Goal: Task Accomplishment & Management: Manage account settings

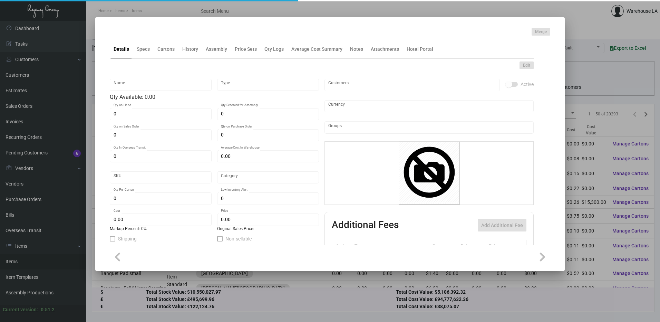
type input "HSKP / Maintenance Door Hanger"
type input "Inventory"
type input "151"
type input "$ 0.00"
type input "1254"
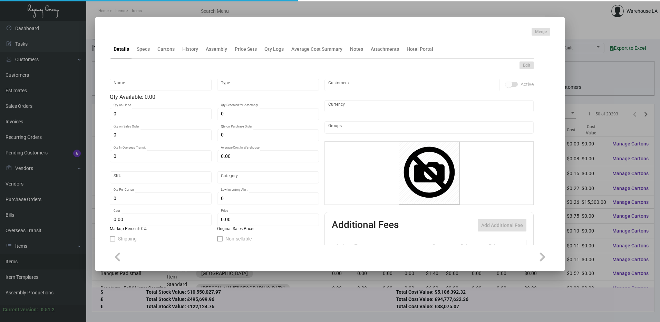
type input "Standard"
type input "50"
type input "$ 1.40"
type input "$ 1.99"
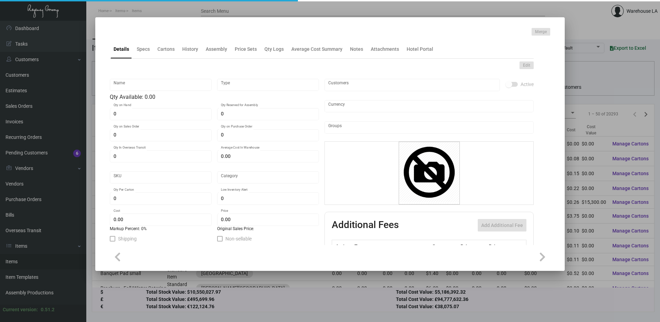
type textarea "HSKP / Maintenance Door Hanger: size 3.50” x 8”, #30 mill white gloss laminated…"
checkbox input "true"
type input "United States Dollar $"
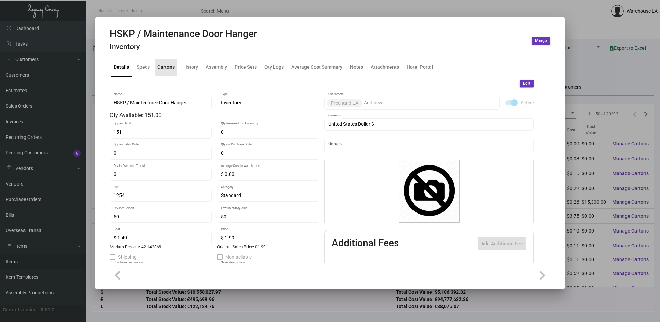
click at [166, 71] on div "Cartons" at bounding box center [166, 67] width 17 height 7
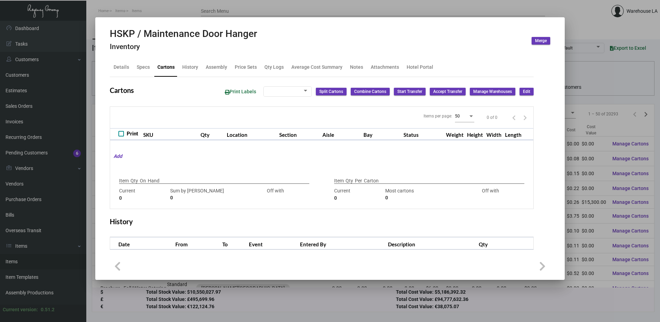
type input "151"
type input "0"
type input "50"
type input "151"
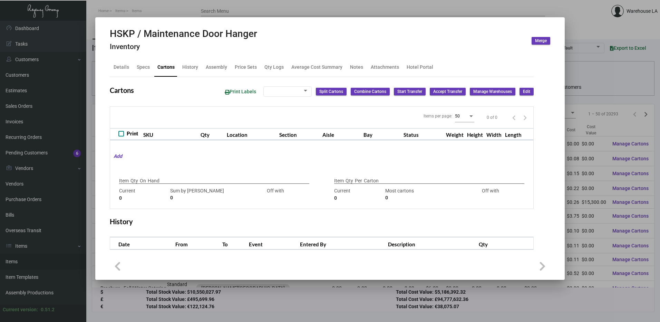
type input "-101"
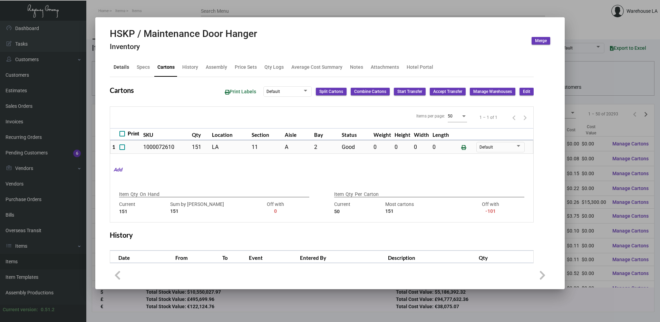
click at [117, 72] on div "Details" at bounding box center [121, 67] width 21 height 17
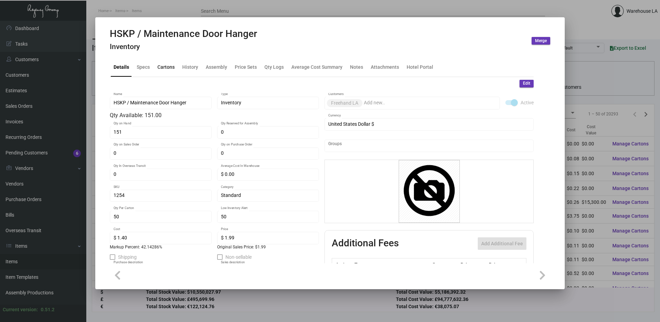
click at [161, 65] on div "Cartons" at bounding box center [166, 67] width 17 height 7
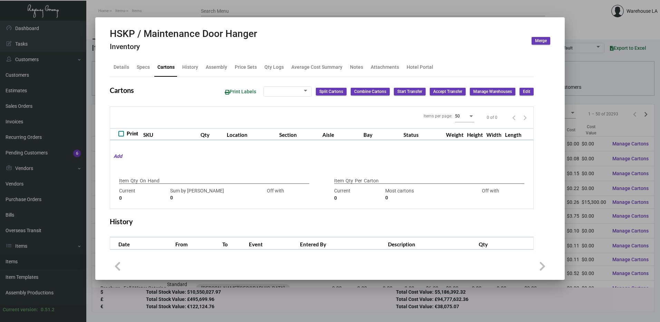
type input "151"
type input "0"
type input "50"
type input "151"
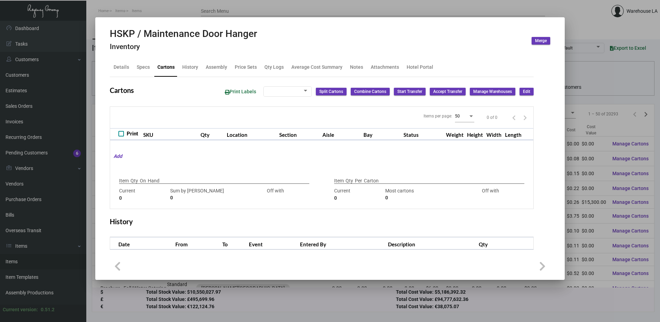
type input "-101"
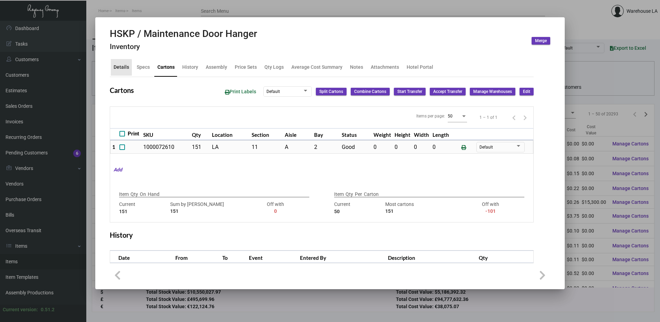
click at [119, 68] on div "Details" at bounding box center [122, 67] width 16 height 7
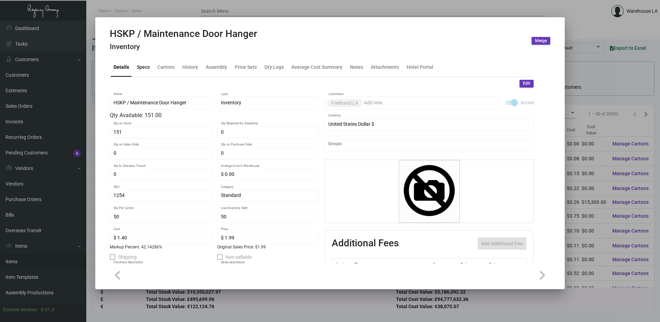
click at [141, 70] on div "Specs" at bounding box center [143, 67] width 13 height 7
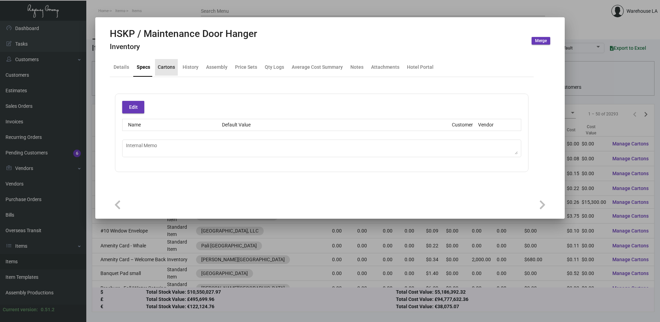
click at [171, 69] on div "Cartons" at bounding box center [166, 67] width 17 height 7
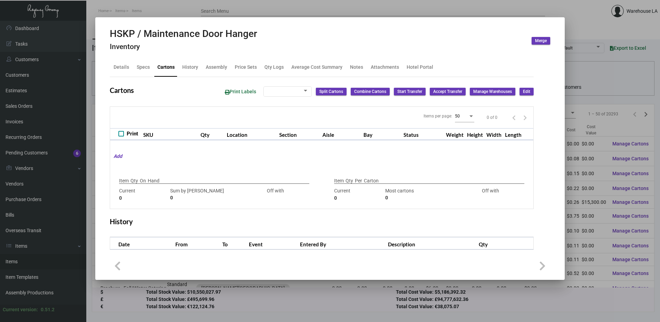
type input "151"
type input "0"
type input "50"
type input "151"
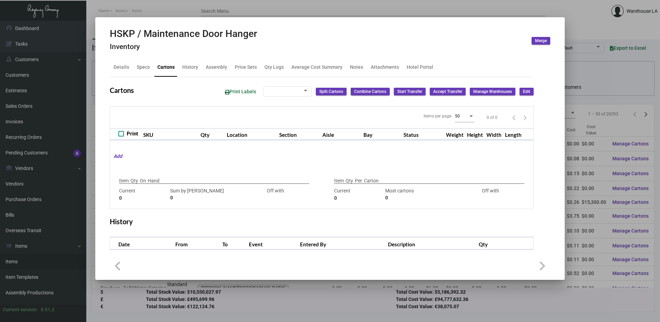
type input "-101"
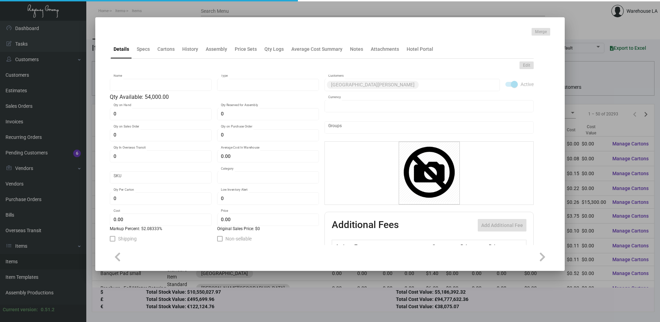
type input "Key Card - Davenport Historic"
type input "Inventory"
type input "54,000"
type input "$ 0.17725"
type input "Standard"
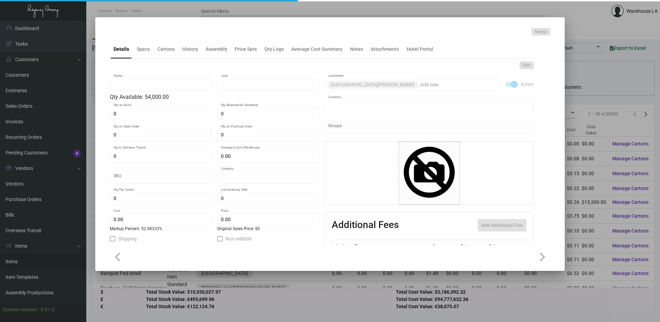
type input "1,000"
type input "$ 0.24"
type input "$ 0.365"
checkbox input "true"
type input "United States Dollar $"
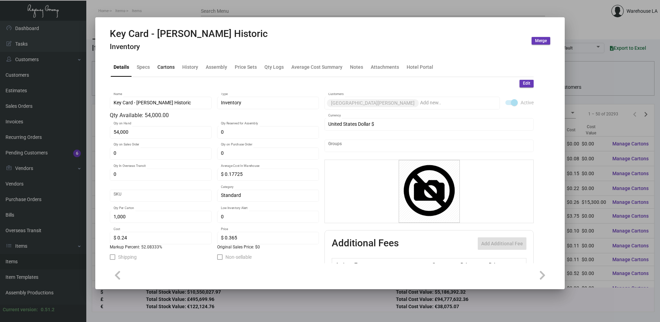
click at [162, 64] on div "Cartons" at bounding box center [166, 67] width 17 height 7
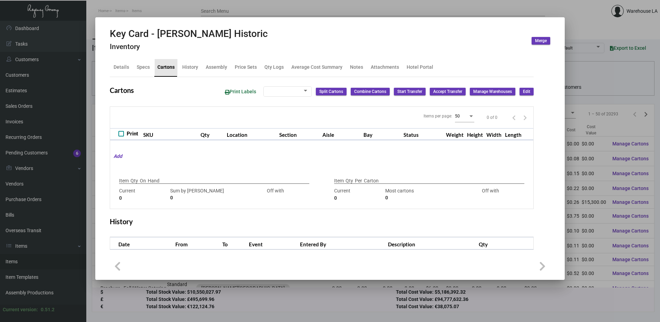
type input "54,000"
type input "50000"
type input "+4000"
type input "1,000"
type input "1000"
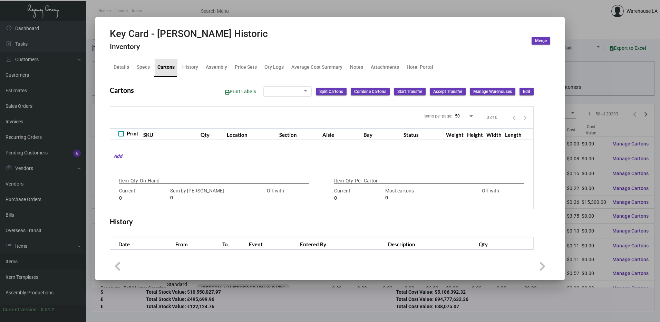
type input "0"
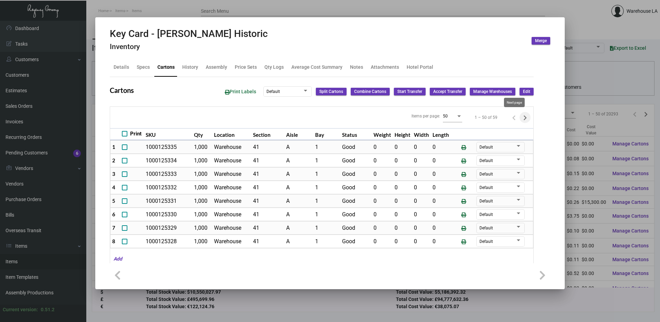
click at [521, 116] on icon "Next page" at bounding box center [526, 118] width 10 height 10
type input "0"
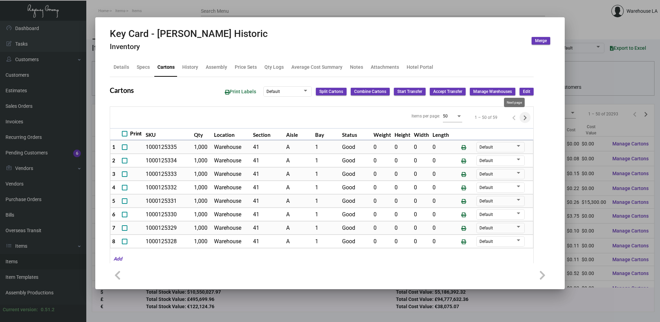
type input "0"
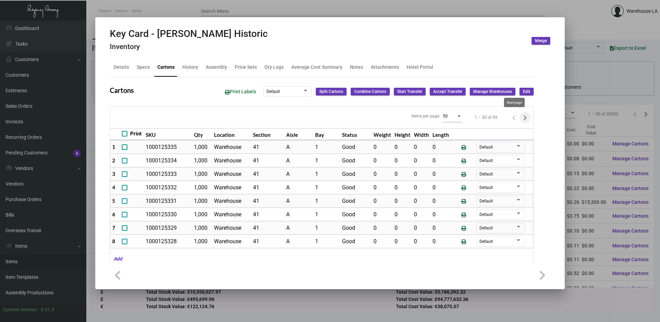
type input "0"
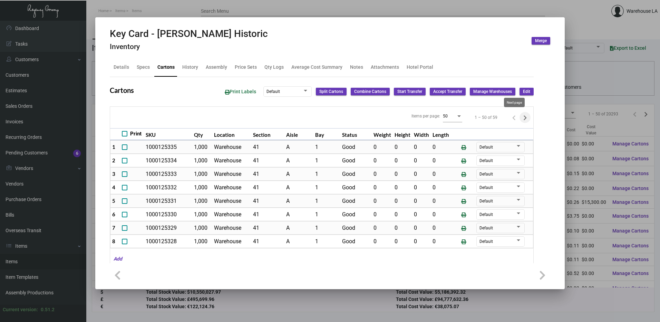
type input "0"
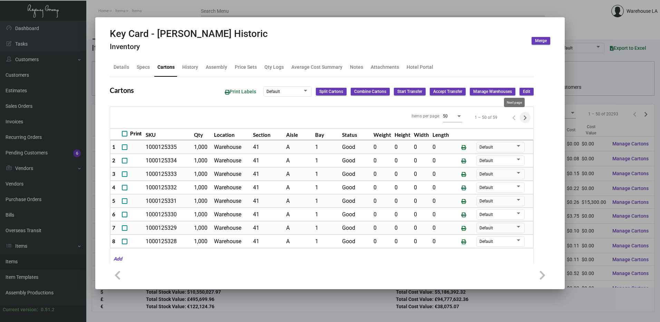
type input "0"
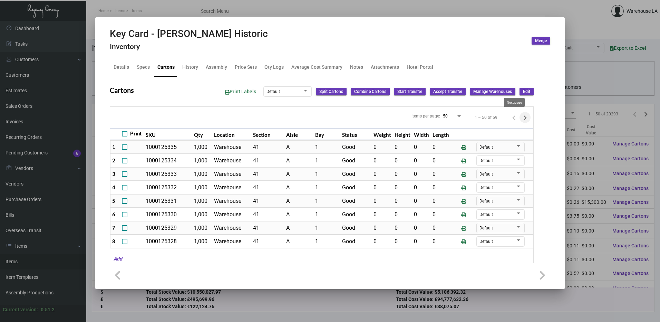
type input "0"
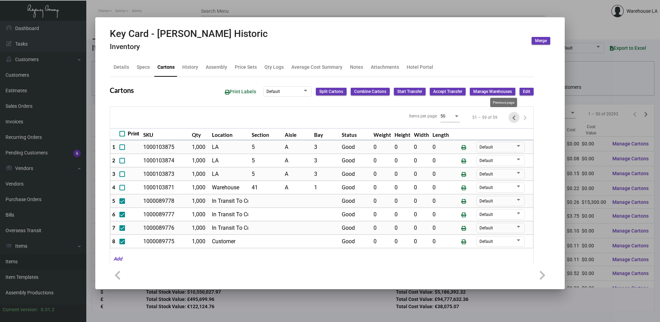
click at [510, 116] on icon "Previous page" at bounding box center [515, 118] width 10 height 10
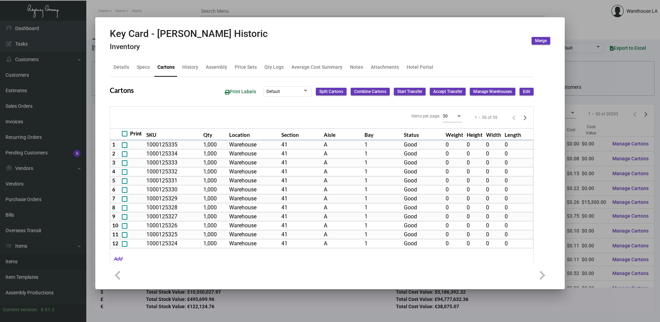
drag, startPoint x: 504, startPoint y: 116, endPoint x: 391, endPoint y: 113, distance: 112.3
click at [391, 113] on div "Items per page: 50 1 – 50 of 59" at bounding box center [322, 117] width 424 height 21
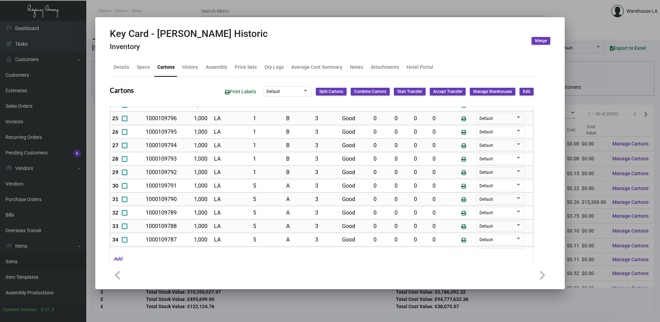
scroll to position [380, 0]
click at [114, 64] on div "Details" at bounding box center [122, 67] width 16 height 7
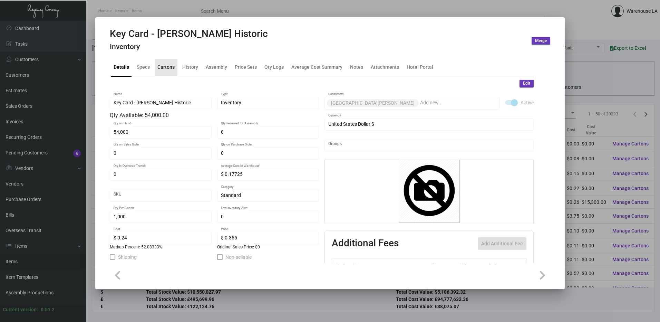
click at [164, 68] on div "Cartons" at bounding box center [166, 67] width 17 height 7
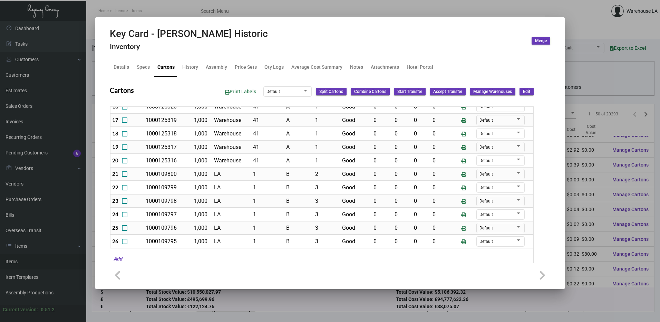
scroll to position [277, 0]
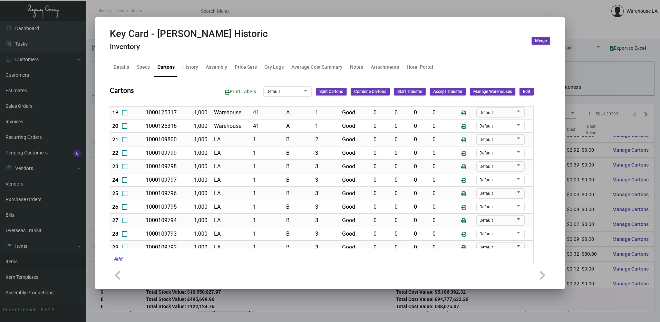
click at [172, 229] on td "1000109793" at bounding box center [168, 233] width 48 height 13
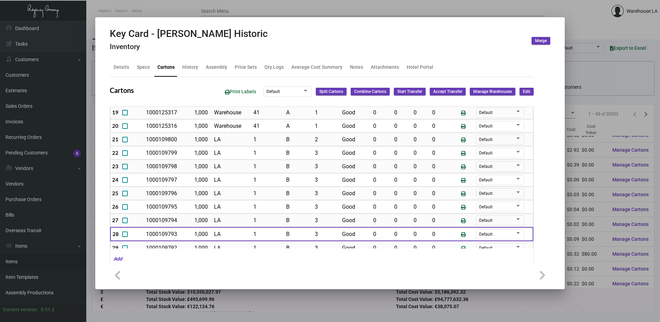
scroll to position [312, 0]
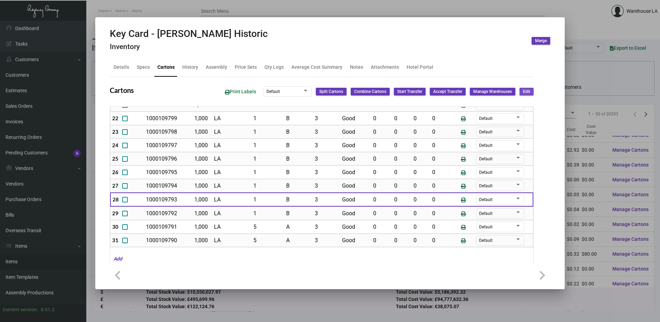
click at [526, 91] on button "Edit" at bounding box center [527, 92] width 14 height 8
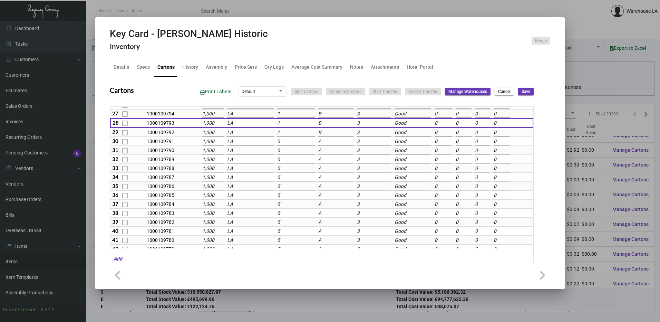
scroll to position [276, 0]
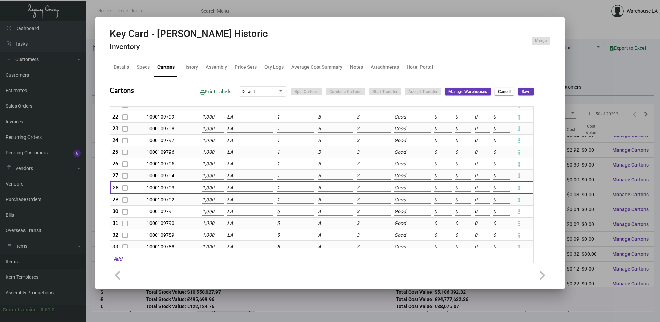
click at [233, 195] on td "LA" at bounding box center [251, 200] width 50 height 12
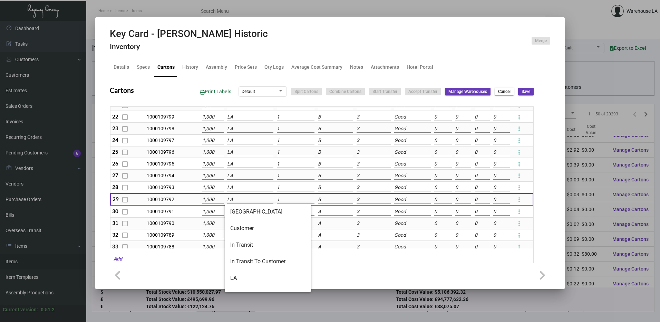
click at [235, 197] on input "LA" at bounding box center [250, 200] width 46 height 8
click at [247, 276] on span "LA" at bounding box center [267, 278] width 75 height 17
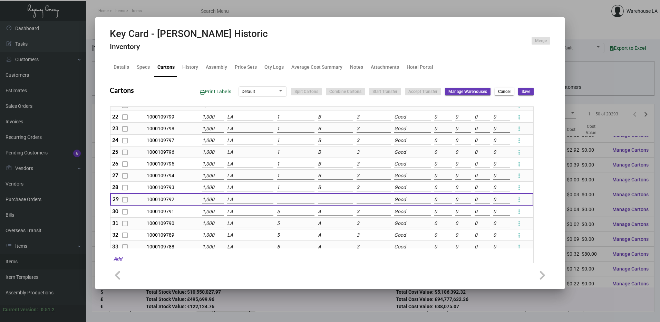
click at [254, 200] on input "LA" at bounding box center [250, 200] width 46 height 8
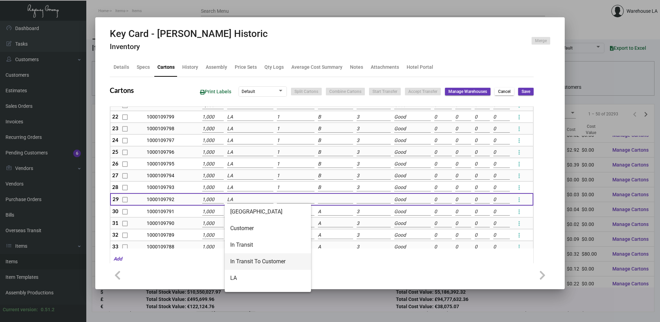
click at [244, 261] on span "In Transit To Customer" at bounding box center [267, 261] width 75 height 17
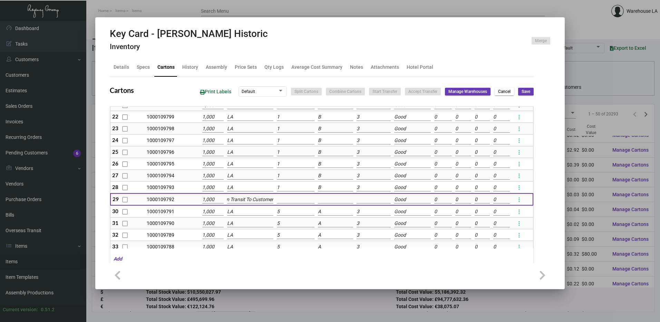
click at [243, 218] on td "LA" at bounding box center [251, 223] width 50 height 12
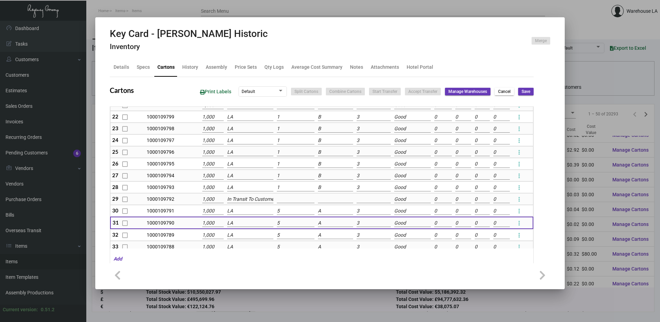
click at [243, 213] on input "LA" at bounding box center [250, 211] width 46 height 8
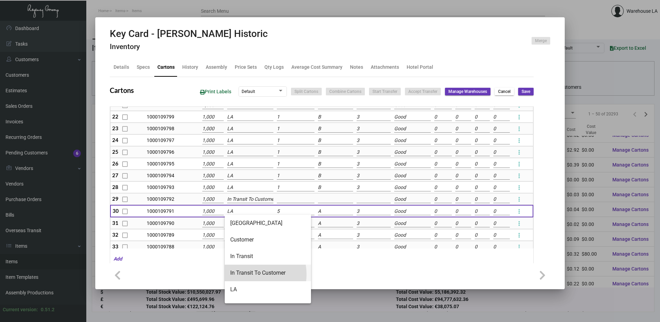
drag, startPoint x: 246, startPoint y: 274, endPoint x: 247, endPoint y: 245, distance: 29.4
click at [246, 273] on span "In Transit To Customer" at bounding box center [267, 273] width 75 height 17
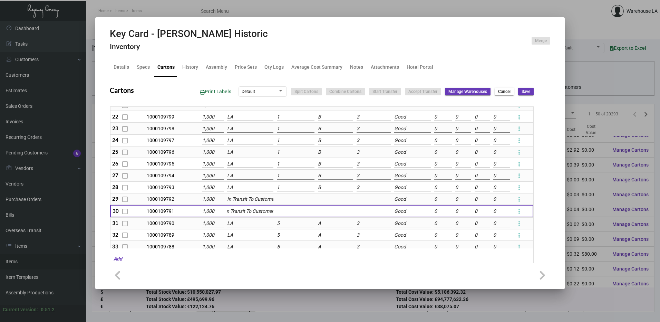
click at [244, 227] on input "LA" at bounding box center [250, 224] width 46 height 8
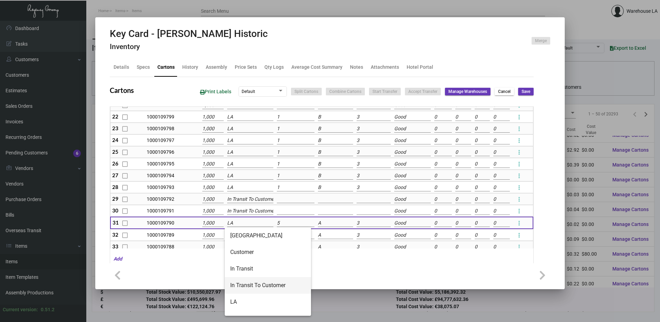
click at [242, 279] on span "In Transit To Customer" at bounding box center [267, 285] width 75 height 17
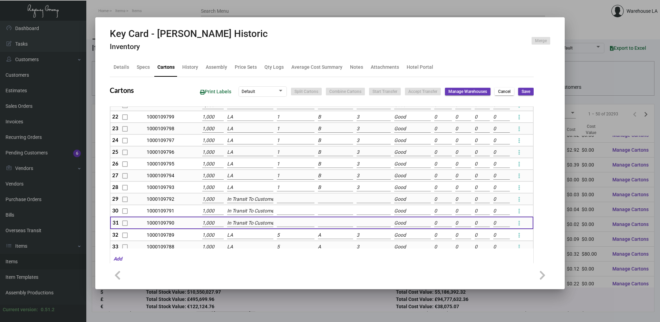
click at [240, 239] on input "LA" at bounding box center [250, 235] width 46 height 8
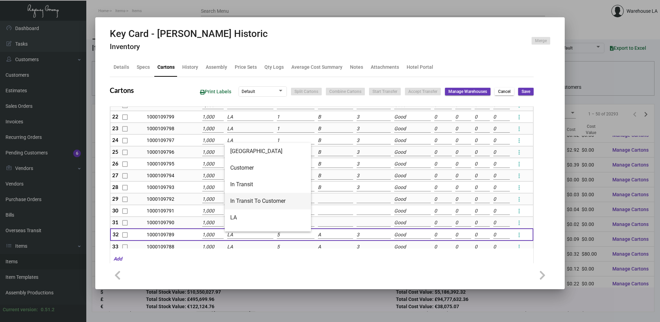
click at [244, 206] on span "In Transit To Customer" at bounding box center [267, 201] width 75 height 17
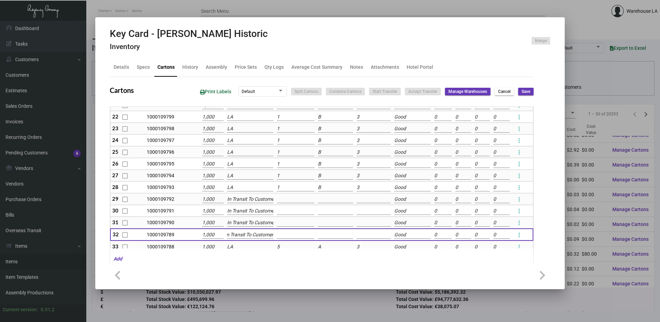
scroll to position [345, 0]
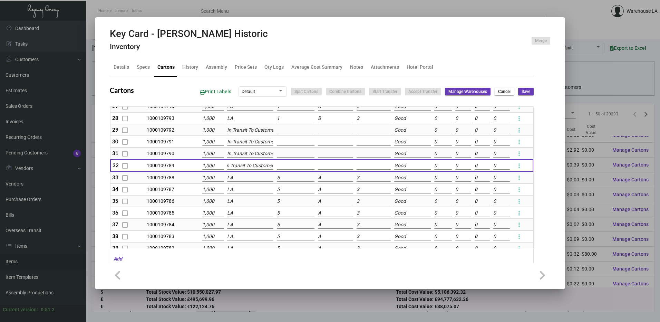
click at [242, 175] on input "LA" at bounding box center [250, 178] width 46 height 8
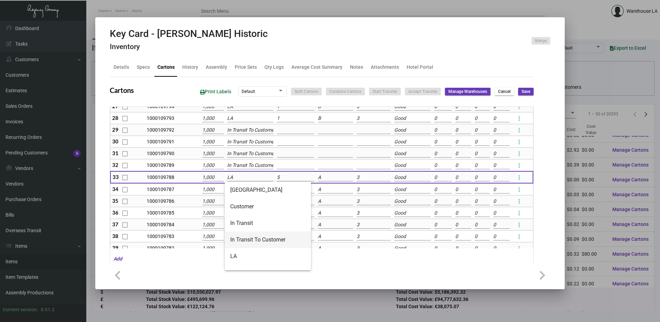
click at [253, 236] on span "In Transit To Customer" at bounding box center [267, 239] width 75 height 17
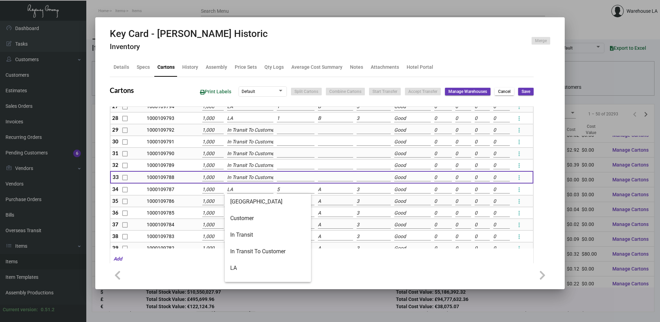
click at [248, 192] on input "LA" at bounding box center [250, 190] width 46 height 8
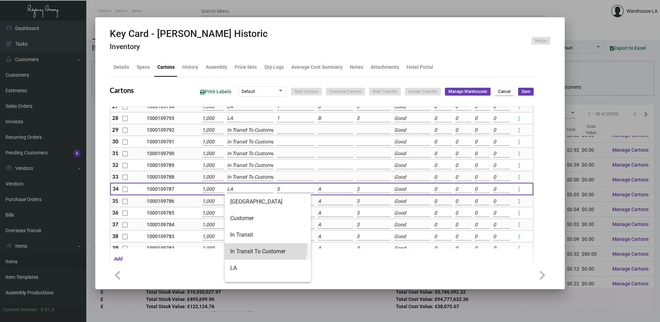
click at [249, 245] on span "In Transit To Customer" at bounding box center [267, 251] width 75 height 17
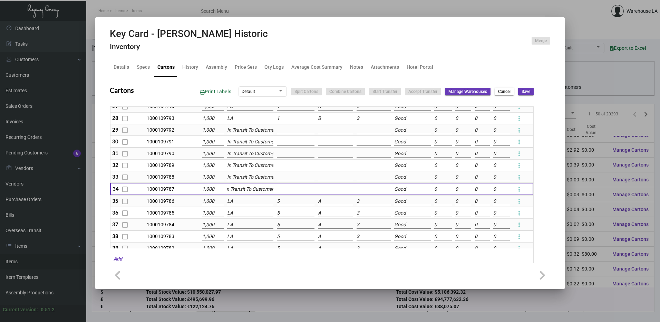
click at [242, 202] on input "LA" at bounding box center [250, 202] width 46 height 8
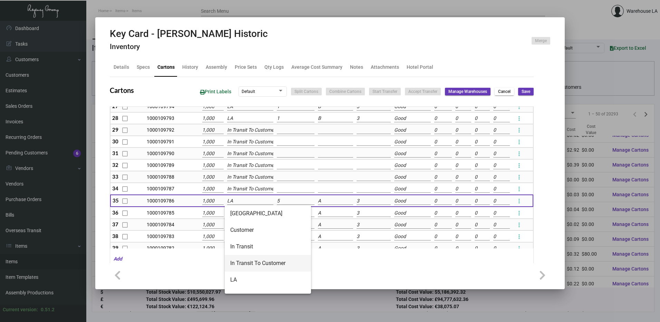
click at [237, 256] on span "In Transit To Customer" at bounding box center [267, 263] width 75 height 17
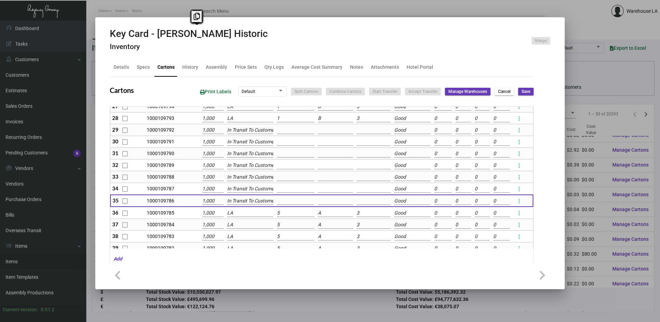
drag, startPoint x: 238, startPoint y: 34, endPoint x: 156, endPoint y: 28, distance: 81.7
click at [156, 28] on div "Key Card - Davenport Historic Inventory Merge" at bounding box center [330, 41] width 441 height 26
copy h2 "Davenport Historic"
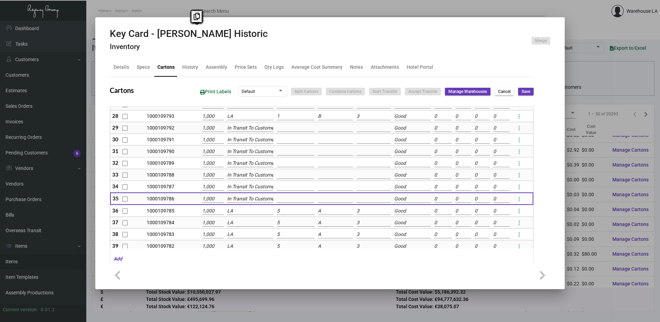
scroll to position [313, 0]
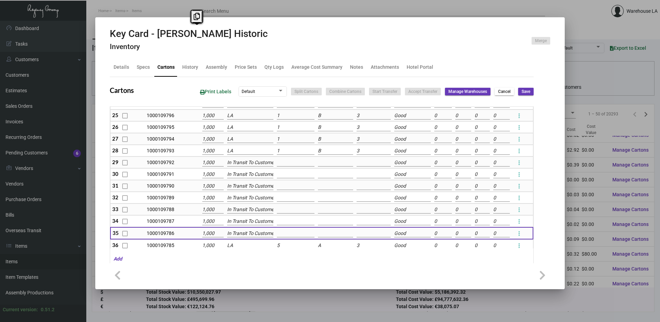
click at [240, 162] on input "In Transit To Customer" at bounding box center [250, 163] width 46 height 8
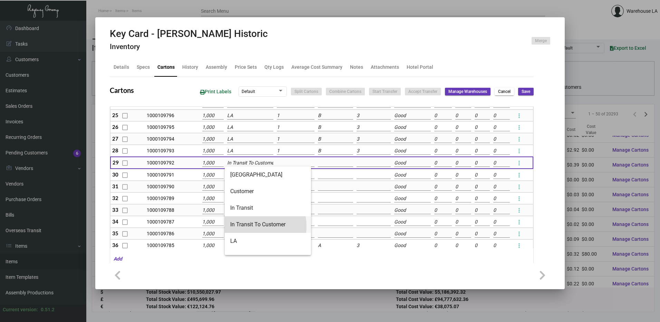
click at [251, 226] on span "In Transit To Customer" at bounding box center [267, 224] width 75 height 17
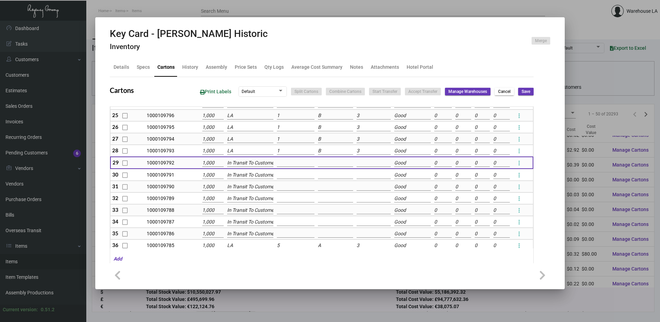
click at [243, 164] on input "In Transit To Customer" at bounding box center [250, 163] width 46 height 8
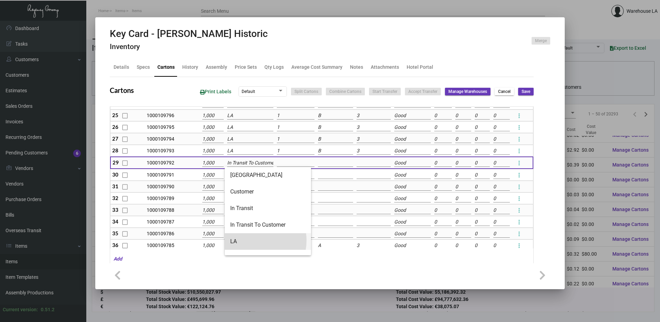
click at [250, 240] on span "LA" at bounding box center [267, 241] width 75 height 17
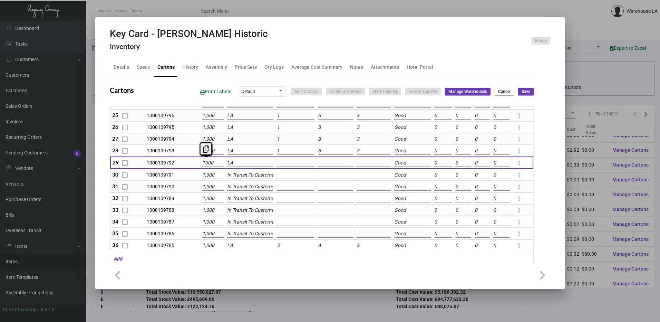
click at [212, 160] on input "1000" at bounding box center [213, 163] width 22 height 8
click at [296, 163] on input at bounding box center [296, 163] width 38 height 8
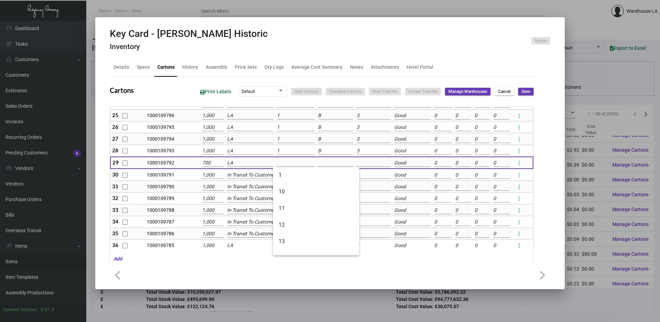
click at [297, 44] on div "Key Card - Davenport Historic Inventory Merge" at bounding box center [330, 41] width 441 height 26
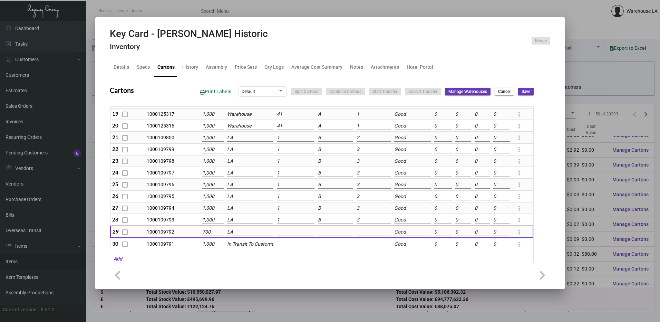
scroll to position [278, 0]
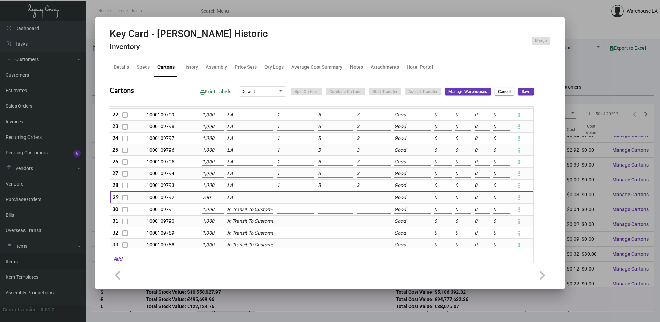
click at [291, 113] on input "1" at bounding box center [296, 115] width 38 height 8
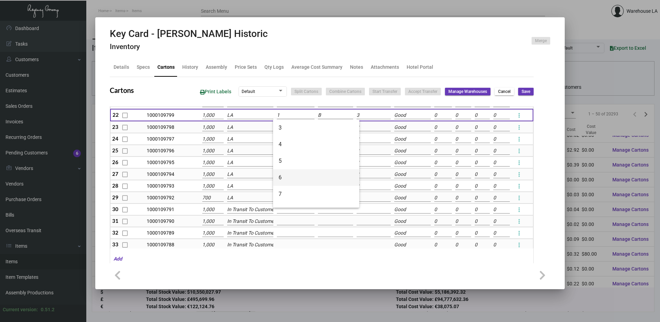
scroll to position [104, 0]
click at [287, 157] on span "5" at bounding box center [316, 156] width 75 height 17
click at [323, 120] on td at bounding box center [335, 115] width 39 height 12
click at [327, 113] on input at bounding box center [335, 116] width 35 height 8
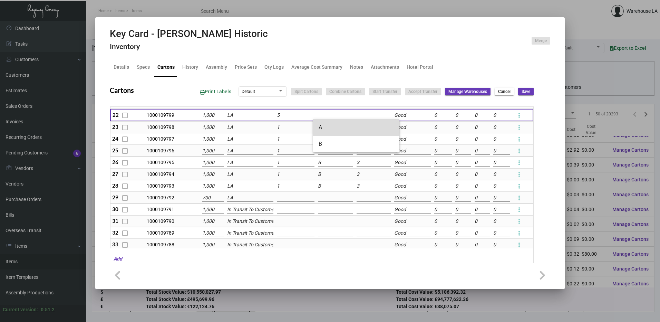
click at [330, 131] on span "A" at bounding box center [356, 127] width 75 height 17
click at [360, 116] on input at bounding box center [374, 116] width 34 height 8
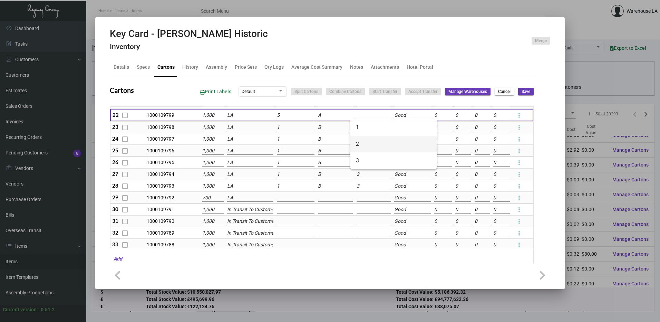
click at [371, 152] on span "2" at bounding box center [393, 144] width 75 height 17
click at [362, 114] on input "2" at bounding box center [374, 116] width 34 height 8
click at [361, 158] on span "3" at bounding box center [393, 160] width 75 height 17
click at [296, 129] on input "1" at bounding box center [296, 128] width 38 height 8
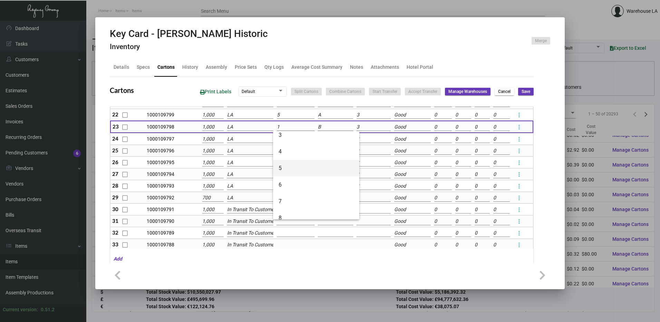
drag, startPoint x: 288, startPoint y: 170, endPoint x: 290, endPoint y: 165, distance: 5.3
click at [288, 169] on span "5" at bounding box center [316, 168] width 75 height 17
click at [326, 127] on input at bounding box center [335, 127] width 35 height 8
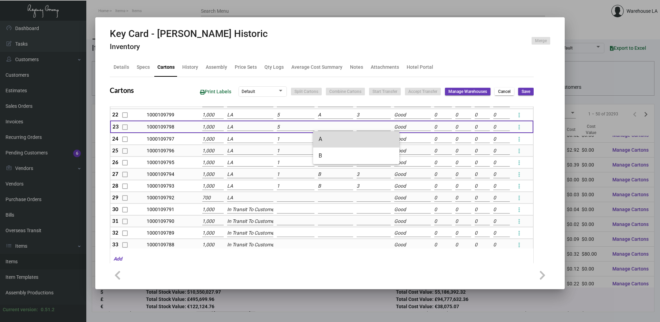
click at [329, 136] on span "A" at bounding box center [356, 139] width 75 height 17
click at [357, 127] on input at bounding box center [374, 127] width 34 height 8
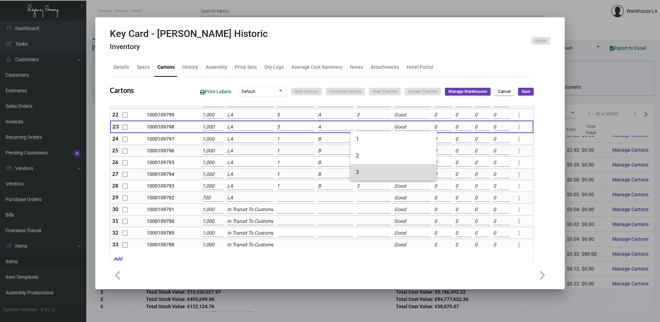
click at [376, 168] on span "3" at bounding box center [393, 172] width 75 height 17
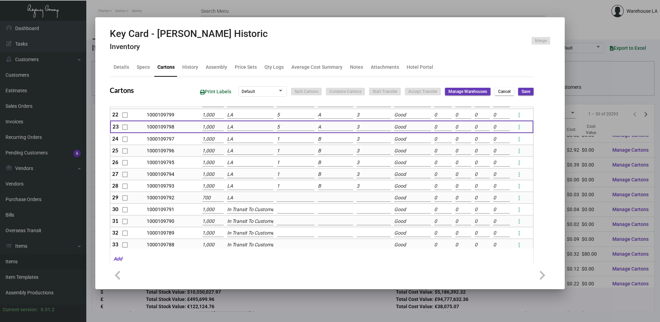
click at [284, 141] on input "1" at bounding box center [296, 139] width 38 height 8
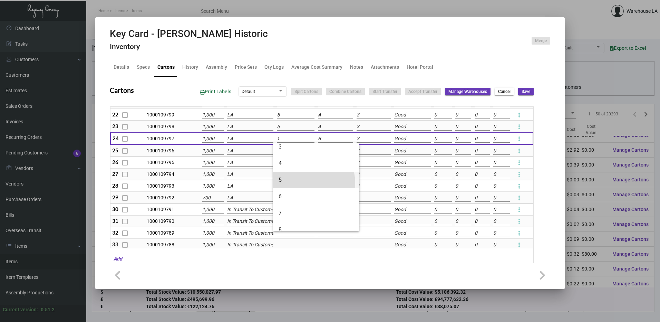
click at [287, 184] on span "5" at bounding box center [316, 180] width 75 height 17
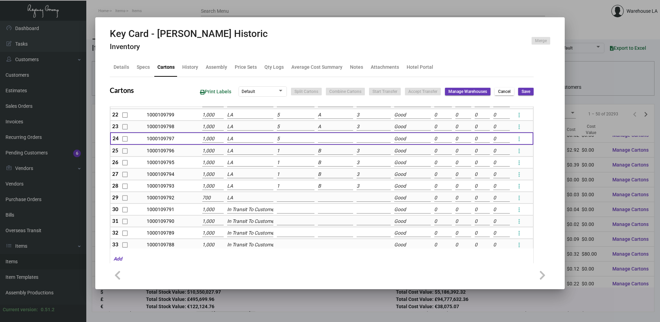
click at [323, 137] on input at bounding box center [335, 139] width 35 height 8
click at [331, 153] on span "A" at bounding box center [356, 151] width 75 height 17
click at [367, 137] on input at bounding box center [374, 139] width 34 height 8
click at [360, 178] on span "3" at bounding box center [393, 184] width 75 height 17
click at [277, 150] on input "1" at bounding box center [296, 151] width 38 height 8
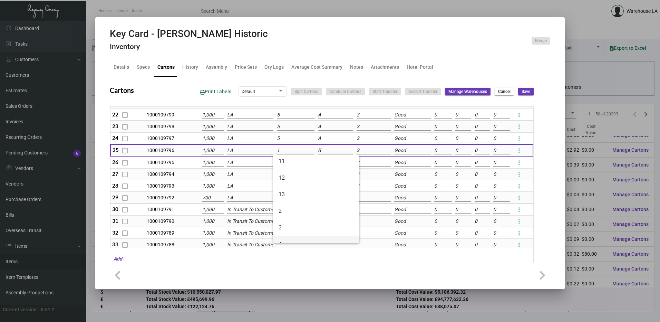
scroll to position [69, 0]
click at [283, 220] on span "5" at bounding box center [316, 226] width 75 height 17
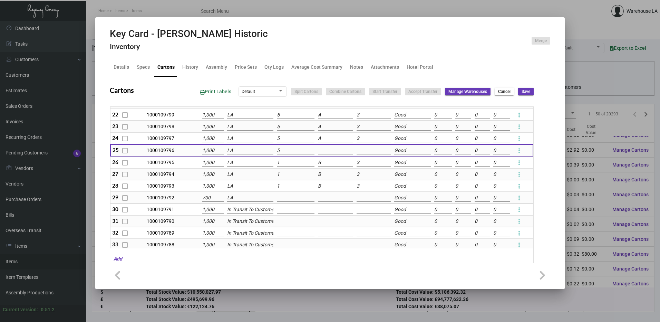
click at [323, 150] on input at bounding box center [335, 151] width 35 height 8
click at [334, 167] on span "A" at bounding box center [356, 162] width 75 height 17
click at [357, 151] on input at bounding box center [374, 151] width 34 height 8
click at [383, 192] on span "3" at bounding box center [393, 196] width 75 height 17
click at [296, 164] on input "1" at bounding box center [296, 163] width 38 height 8
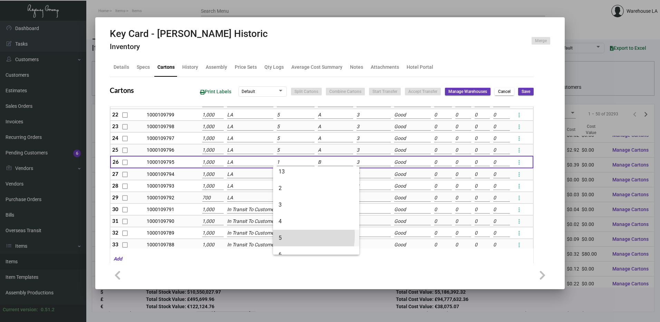
click at [280, 235] on span "5" at bounding box center [316, 238] width 75 height 17
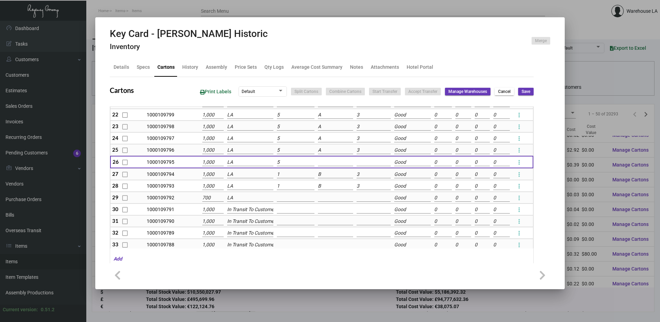
click at [319, 161] on input at bounding box center [335, 163] width 35 height 8
click at [325, 175] on span "A" at bounding box center [356, 174] width 75 height 17
click at [357, 159] on input at bounding box center [374, 163] width 34 height 8
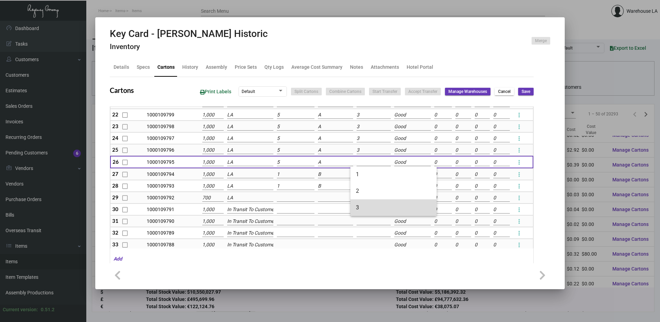
click at [366, 204] on span "3" at bounding box center [393, 207] width 75 height 17
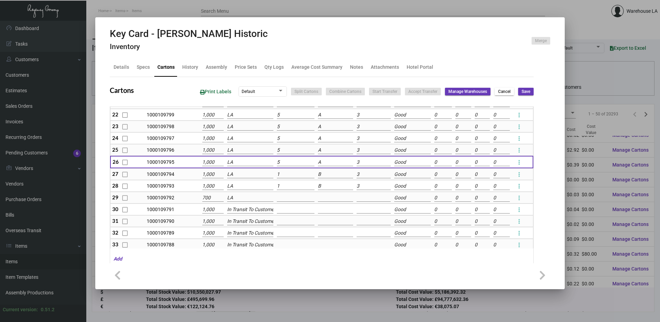
click at [294, 175] on input "1" at bounding box center [296, 175] width 38 height 8
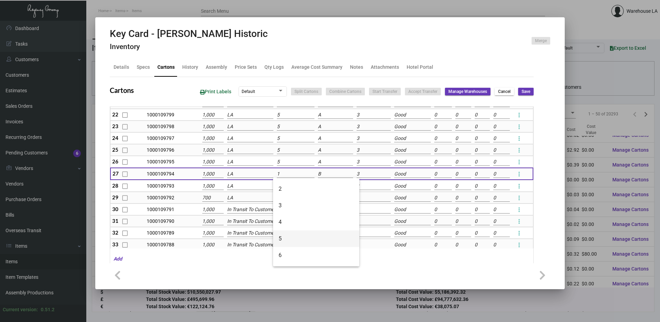
scroll to position [104, 0]
click at [279, 209] on span "5" at bounding box center [316, 215] width 75 height 17
click at [321, 173] on input at bounding box center [335, 174] width 35 height 8
click at [326, 187] on span "A" at bounding box center [356, 186] width 75 height 17
click at [357, 174] on input at bounding box center [374, 174] width 34 height 8
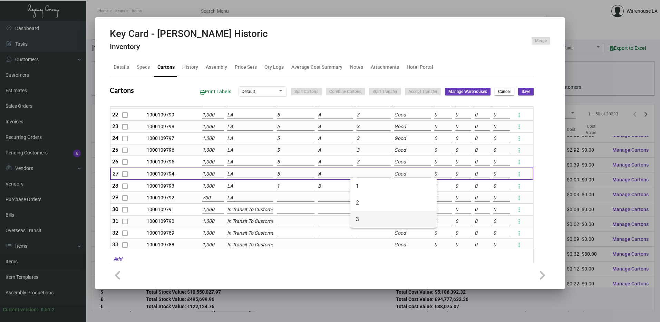
click at [365, 220] on span "3" at bounding box center [393, 219] width 75 height 17
click at [284, 187] on input "1" at bounding box center [296, 186] width 38 height 8
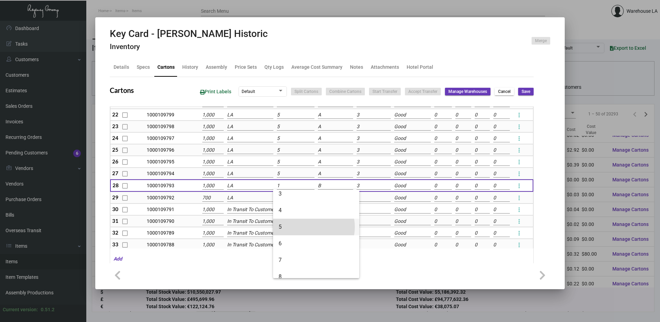
click at [309, 227] on span "5" at bounding box center [316, 227] width 75 height 17
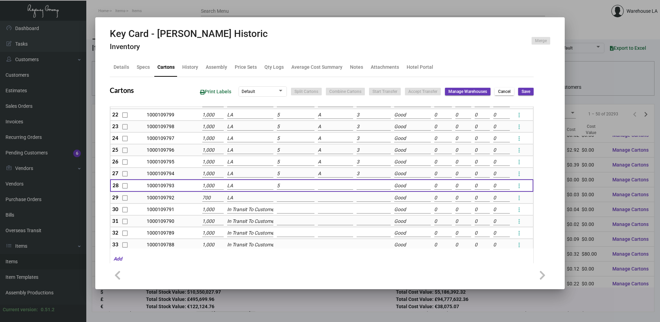
click at [324, 184] on input at bounding box center [335, 186] width 35 height 8
click at [335, 200] on span "A" at bounding box center [356, 198] width 75 height 17
click at [357, 188] on input at bounding box center [374, 186] width 34 height 8
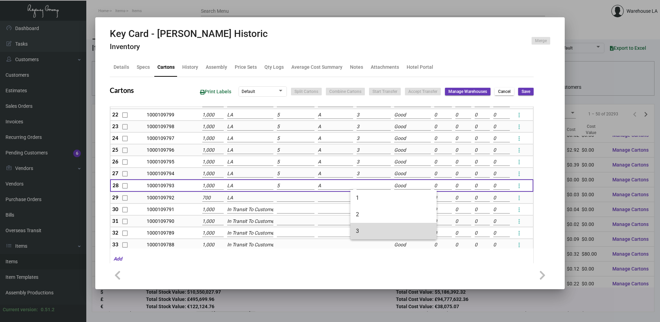
click at [362, 225] on span "3" at bounding box center [393, 231] width 75 height 17
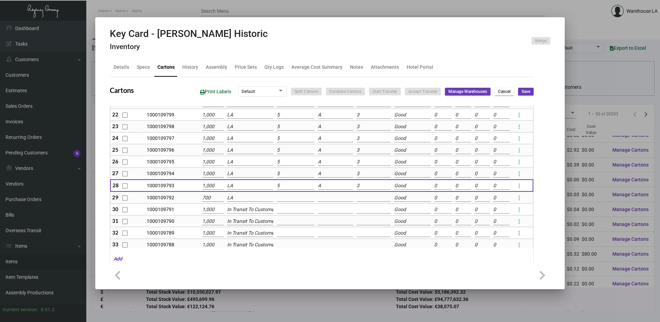
click at [283, 196] on input at bounding box center [296, 198] width 38 height 8
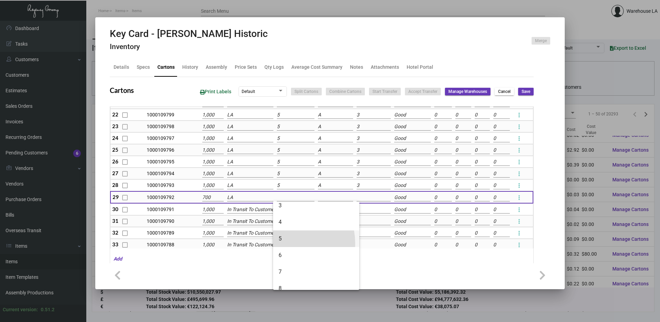
click at [285, 243] on span "5" at bounding box center [316, 238] width 75 height 17
click at [318, 200] on input at bounding box center [335, 198] width 35 height 8
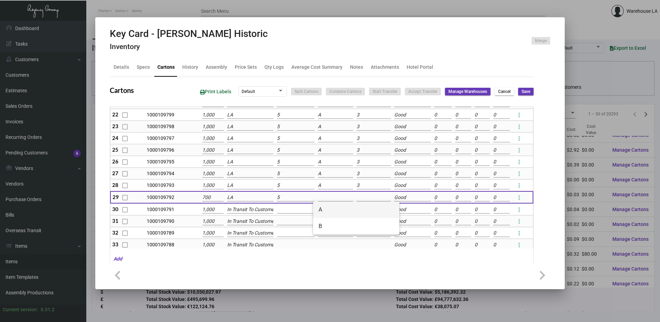
click at [325, 210] on span "A" at bounding box center [356, 209] width 75 height 17
click at [360, 199] on input at bounding box center [374, 198] width 34 height 8
click at [364, 238] on span "3" at bounding box center [393, 243] width 75 height 17
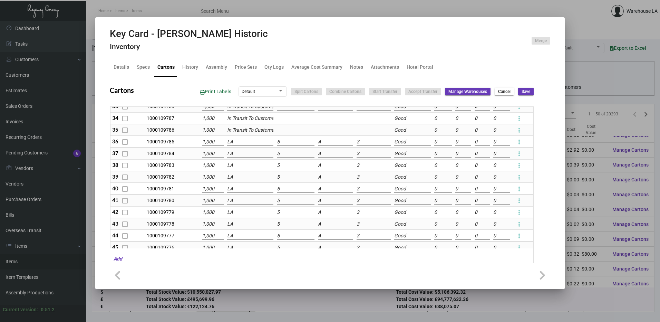
click at [239, 141] on input "LA" at bounding box center [250, 142] width 46 height 8
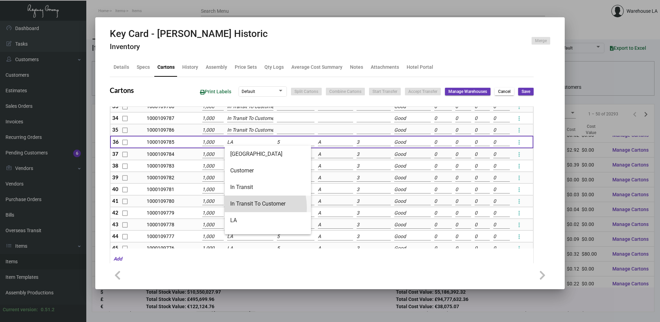
click at [243, 208] on span "In Transit To Customer" at bounding box center [267, 204] width 75 height 17
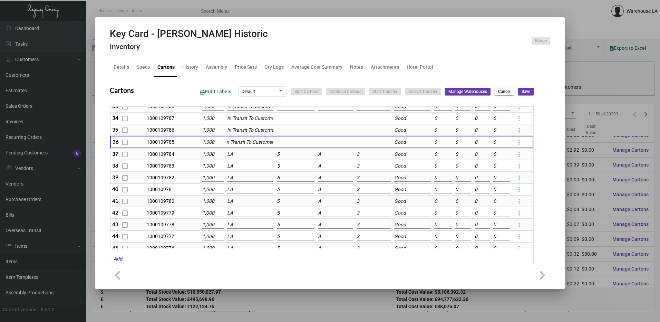
scroll to position [0, 0]
click at [233, 156] on input "LA" at bounding box center [250, 155] width 46 height 8
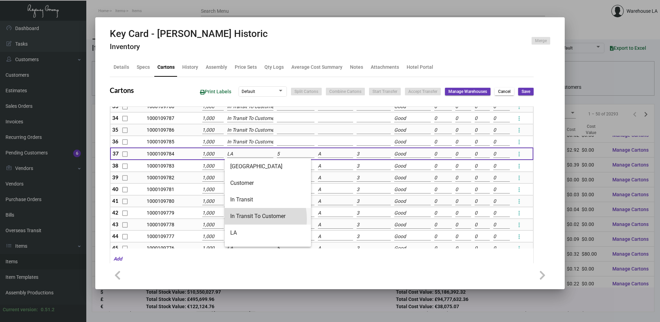
click at [241, 219] on span "In Transit To Customer" at bounding box center [267, 216] width 75 height 17
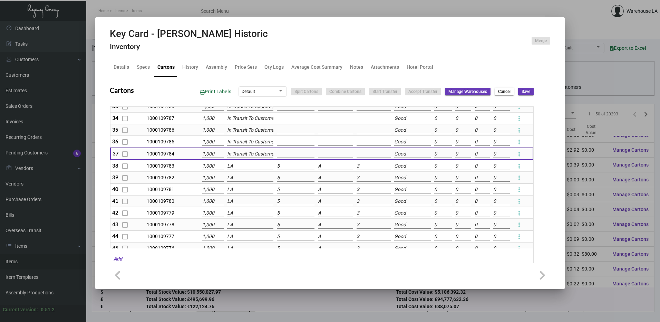
click at [237, 167] on input "LA" at bounding box center [250, 166] width 46 height 8
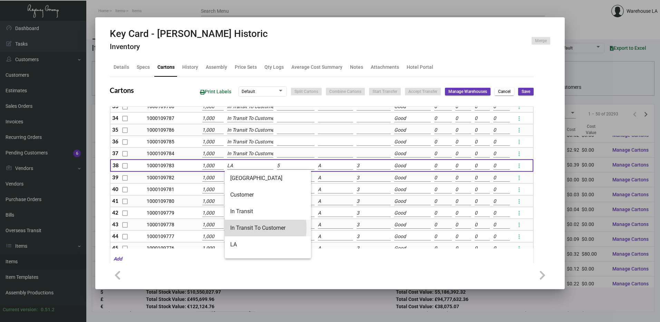
click at [248, 228] on span "In Transit To Customer" at bounding box center [267, 228] width 75 height 17
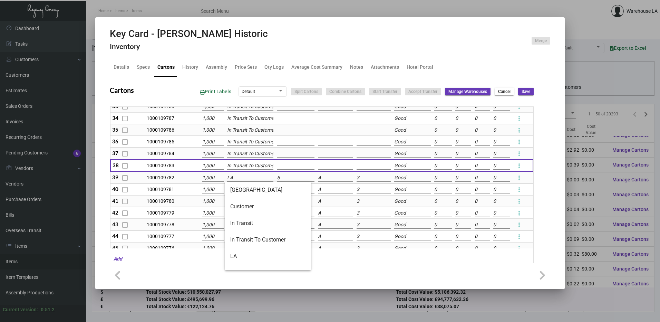
click at [240, 180] on input "LA" at bounding box center [250, 178] width 46 height 8
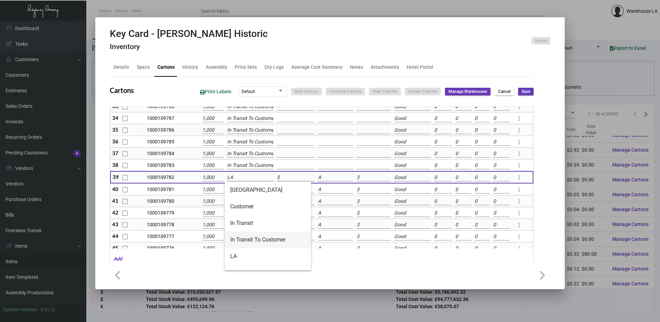
click at [250, 240] on span "In Transit To Customer" at bounding box center [267, 239] width 75 height 17
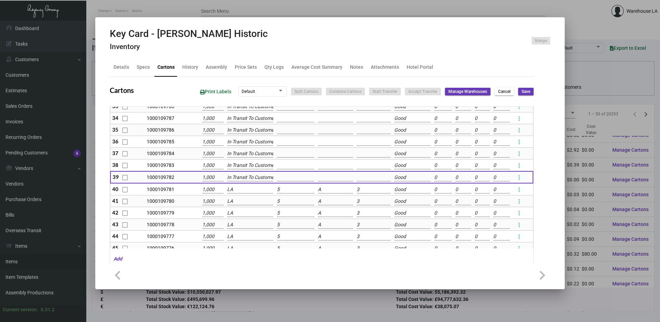
scroll to position [0, 4]
click at [238, 186] on td "LA" at bounding box center [251, 189] width 50 height 12
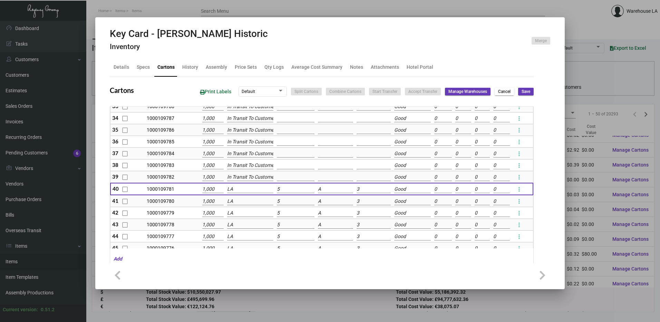
click at [238, 187] on input "LA" at bounding box center [250, 190] width 46 height 8
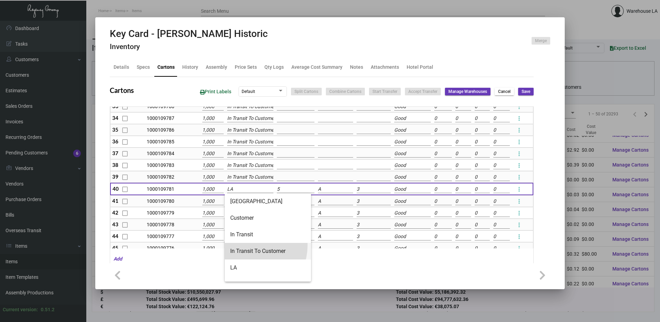
click at [251, 246] on span "In Transit To Customer" at bounding box center [267, 251] width 75 height 17
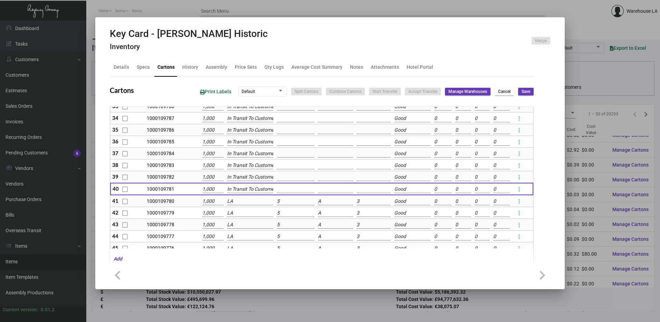
click at [239, 198] on input "LA" at bounding box center [250, 202] width 46 height 8
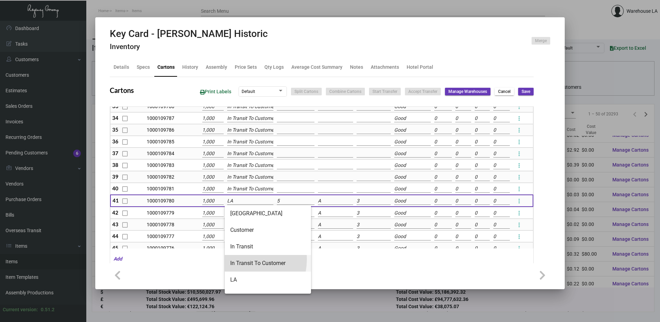
click at [238, 259] on span "In Transit To Customer" at bounding box center [267, 263] width 75 height 17
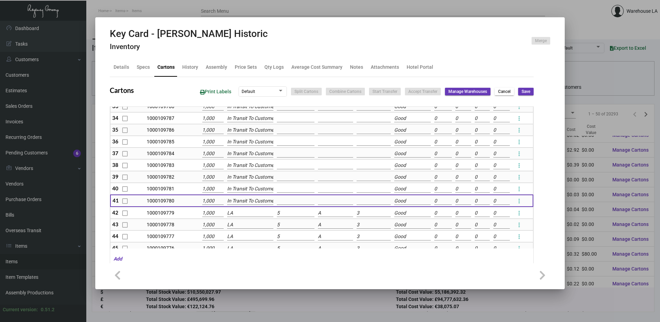
click at [230, 214] on input "LA" at bounding box center [250, 213] width 46 height 8
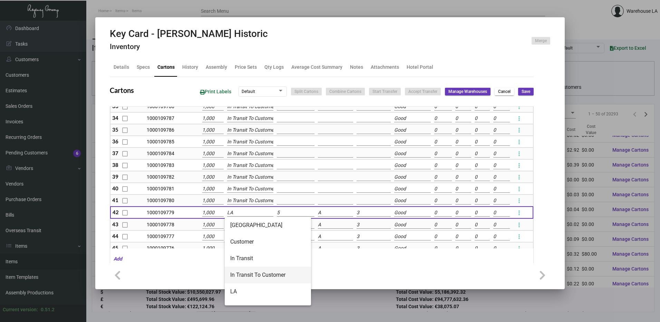
drag, startPoint x: 239, startPoint y: 270, endPoint x: 239, endPoint y: 266, distance: 4.5
click at [239, 270] on span "In Transit To Customer" at bounding box center [267, 275] width 75 height 17
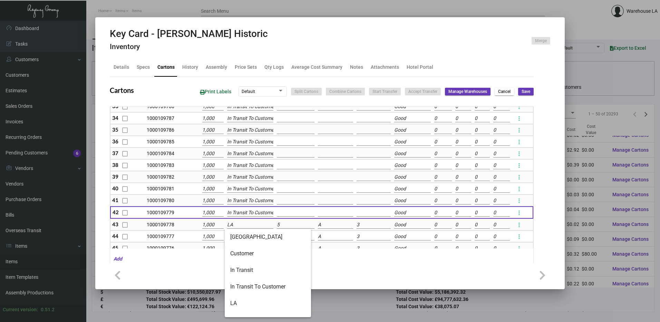
click at [235, 226] on input "LA" at bounding box center [250, 225] width 46 height 8
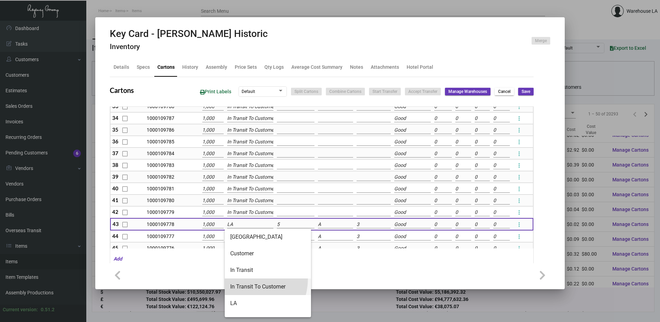
click at [245, 279] on span "In Transit To Customer" at bounding box center [267, 286] width 75 height 17
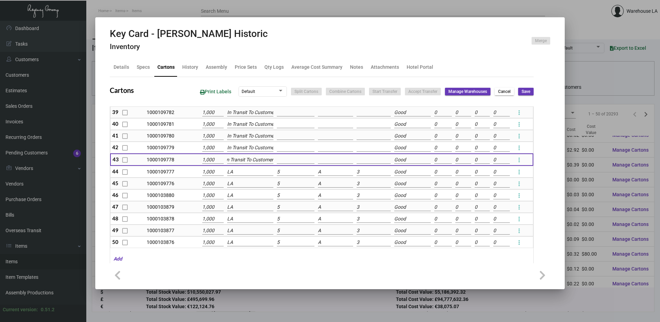
scroll to position [485, 0]
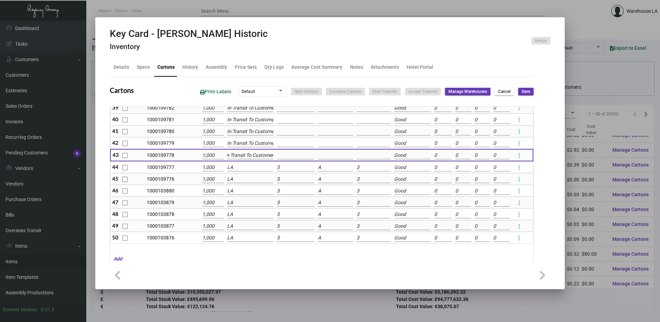
click at [238, 171] on input "LA" at bounding box center [250, 168] width 46 height 8
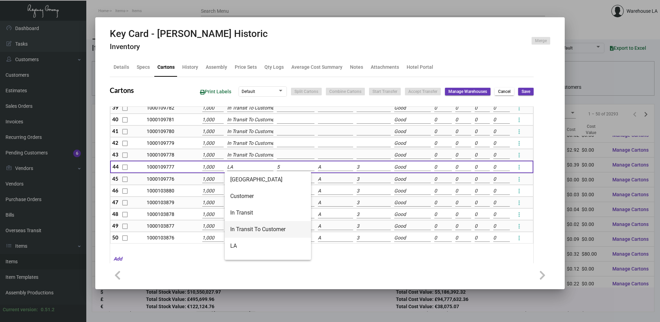
click at [245, 232] on span "In Transit To Customer" at bounding box center [267, 229] width 75 height 17
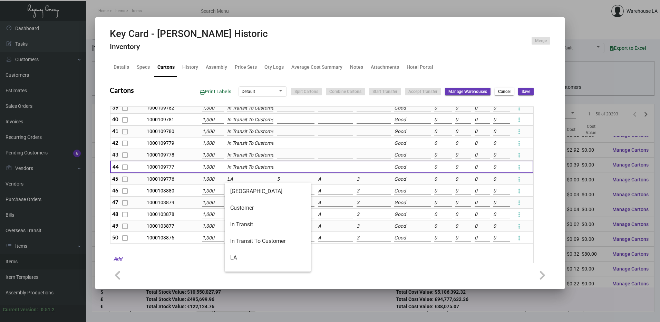
click at [240, 181] on input "LA" at bounding box center [250, 179] width 46 height 8
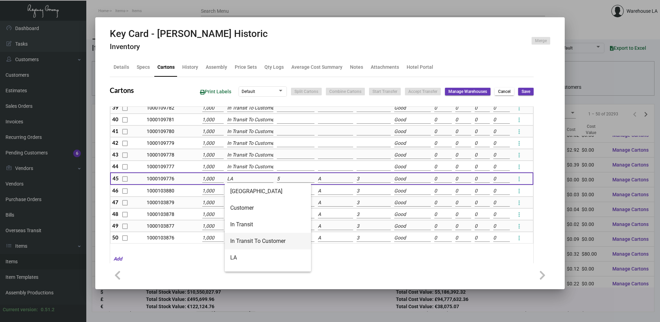
click at [248, 241] on span "In Transit To Customer" at bounding box center [267, 241] width 75 height 17
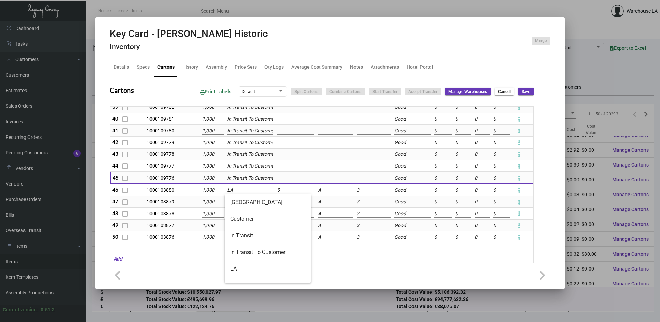
click at [238, 191] on input "LA" at bounding box center [250, 191] width 46 height 8
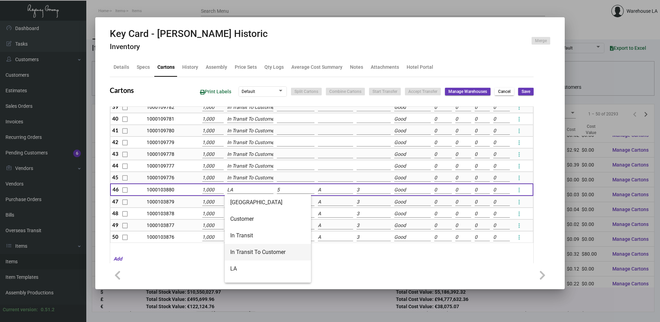
click at [242, 253] on span "In Transit To Customer" at bounding box center [267, 252] width 75 height 17
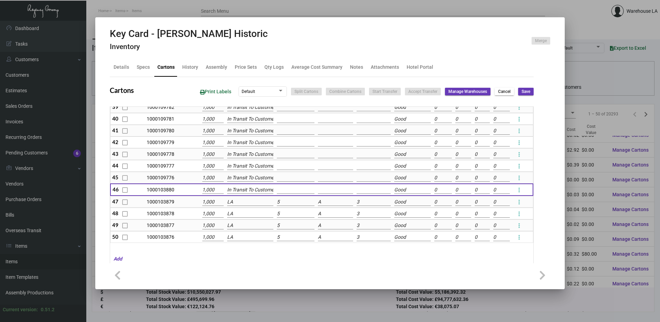
click at [235, 203] on input "LA" at bounding box center [250, 202] width 46 height 8
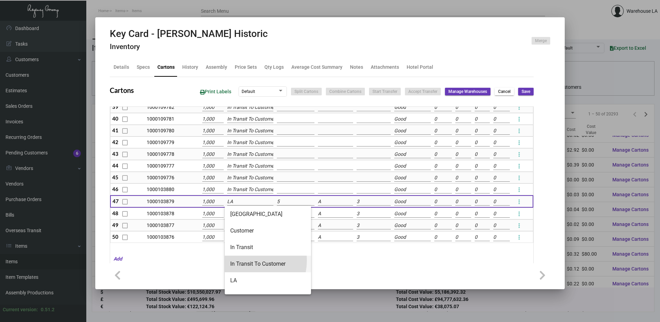
click at [246, 260] on span "In Transit To Customer" at bounding box center [267, 264] width 75 height 17
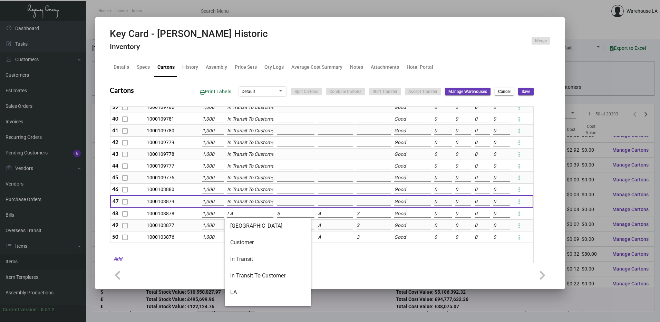
click at [238, 216] on input "LA" at bounding box center [250, 214] width 46 height 8
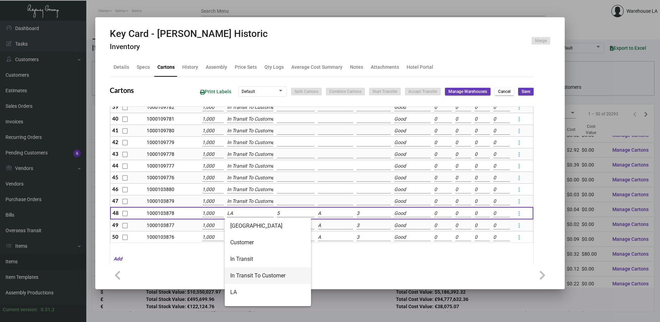
click at [244, 272] on span "In Transit To Customer" at bounding box center [267, 275] width 75 height 17
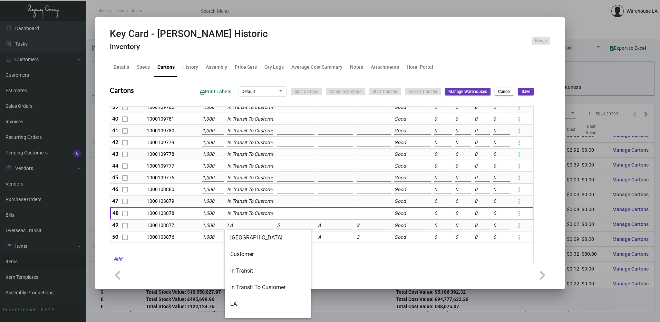
click at [236, 227] on input "LA" at bounding box center [250, 226] width 46 height 8
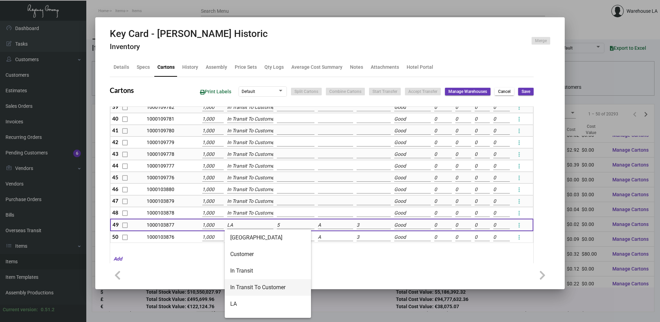
click at [237, 289] on span "In Transit To Customer" at bounding box center [267, 287] width 75 height 17
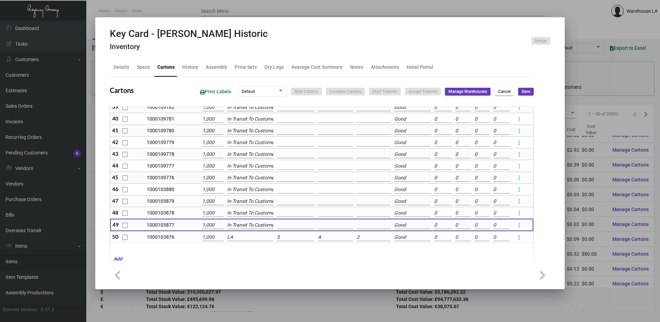
click at [236, 239] on input "LA" at bounding box center [250, 238] width 46 height 8
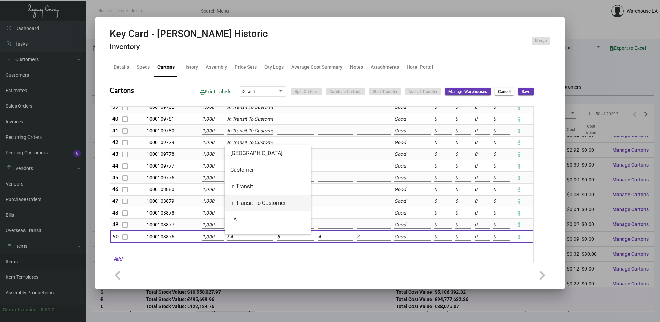
click at [244, 206] on span "In Transit To Customer" at bounding box center [267, 203] width 75 height 17
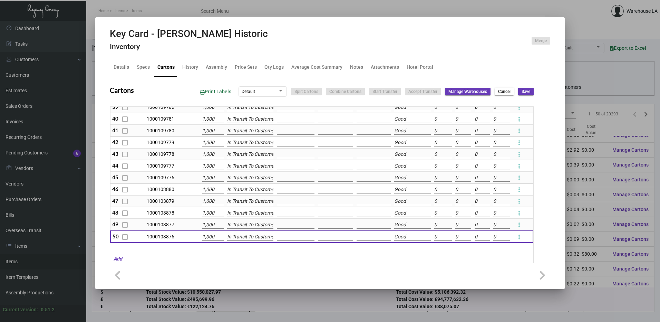
click at [523, 93] on span "Save" at bounding box center [526, 92] width 9 height 6
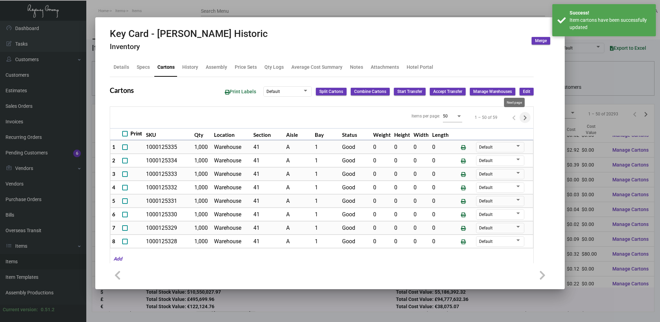
click at [524, 116] on icon "Next page" at bounding box center [525, 117] width 3 height 5
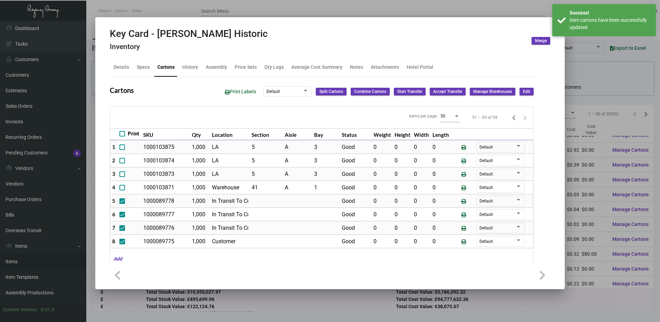
click at [523, 93] on span "Edit" at bounding box center [526, 92] width 7 height 6
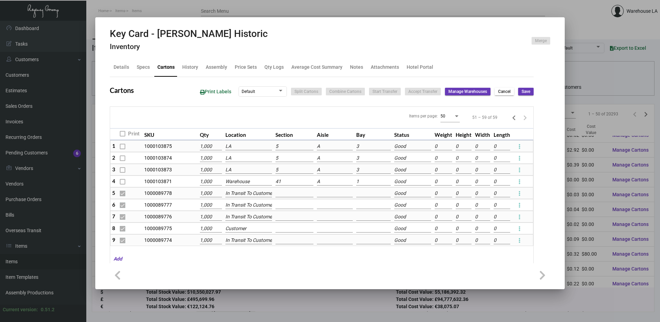
click at [286, 146] on input "5" at bounding box center [295, 147] width 38 height 8
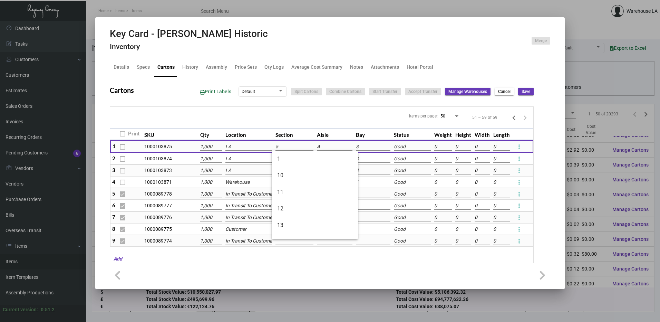
click at [248, 145] on input "LA" at bounding box center [249, 147] width 47 height 8
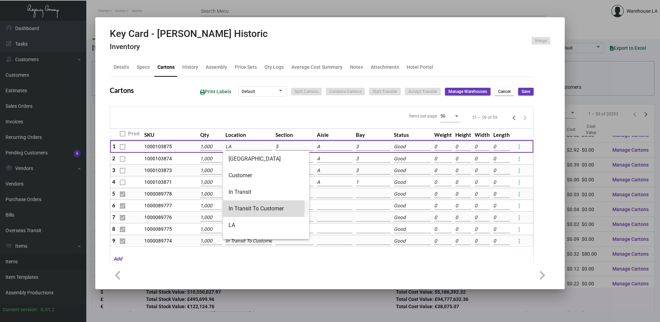
click at [241, 207] on span "In Transit To Customer" at bounding box center [266, 208] width 75 height 17
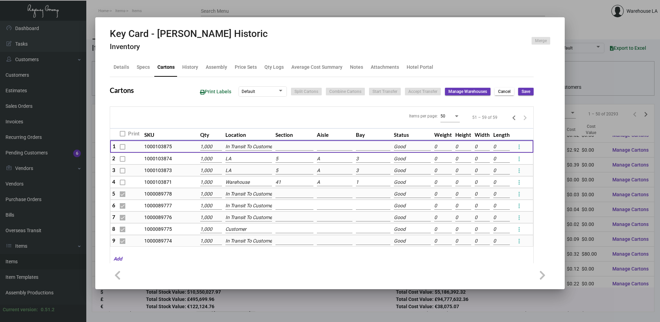
click at [242, 156] on input "LA" at bounding box center [249, 159] width 47 height 8
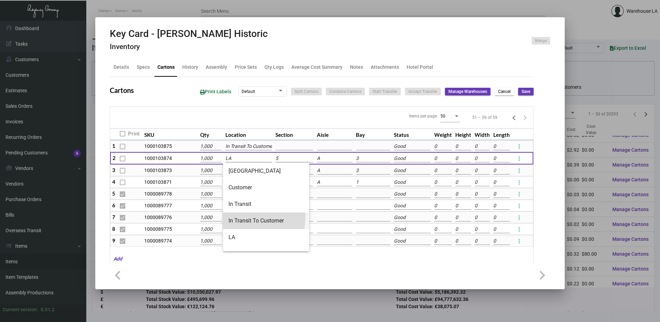
click at [240, 216] on span "In Transit To Customer" at bounding box center [266, 220] width 75 height 17
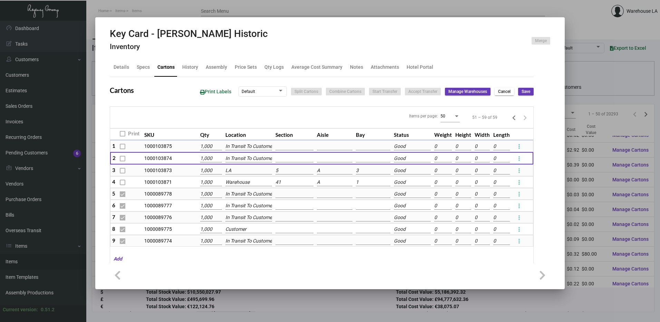
click at [237, 173] on input "LA" at bounding box center [249, 171] width 47 height 8
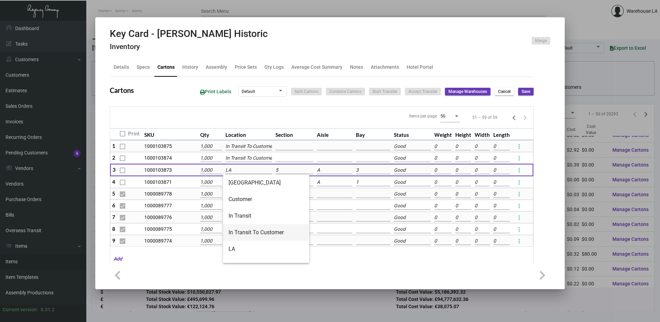
click at [242, 225] on span "In Transit To Customer" at bounding box center [266, 232] width 75 height 17
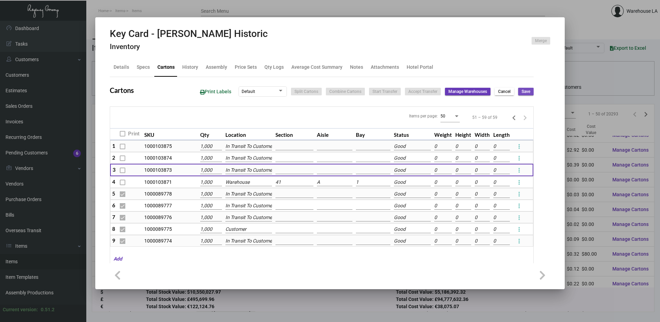
click at [529, 91] on button "Save" at bounding box center [527, 92] width 16 height 8
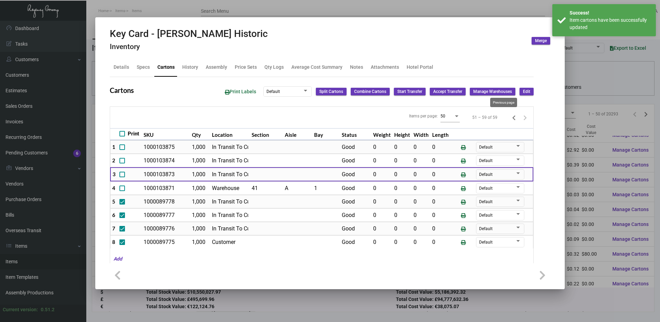
click at [510, 117] on icon "Previous page" at bounding box center [515, 118] width 10 height 10
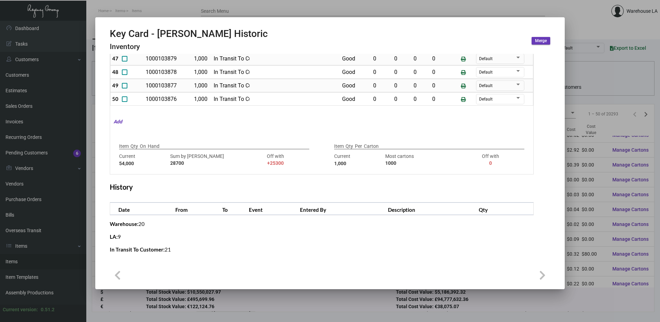
click at [272, 176] on div "Cartons Print Labels Default Split Cartons Combine Cartons Start Transfer Accep…" at bounding box center [322, 99] width 424 height 319
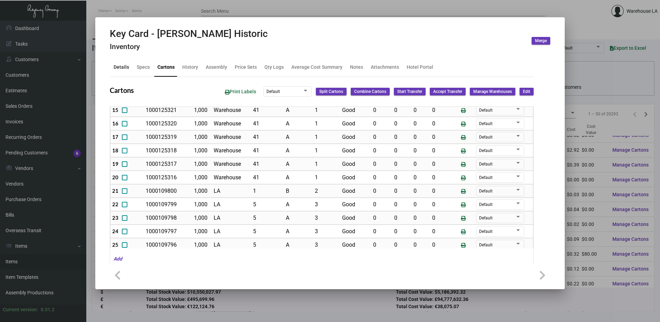
click at [117, 72] on div "Details" at bounding box center [121, 67] width 21 height 17
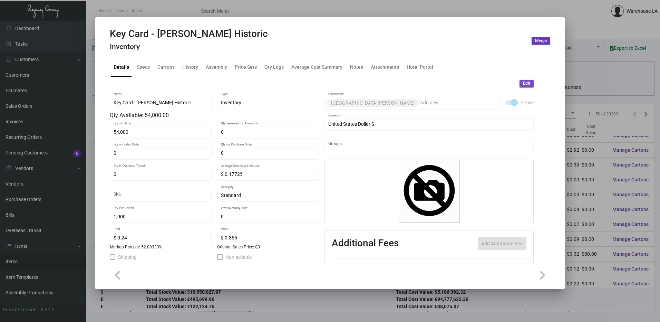
click at [523, 84] on span "Edit" at bounding box center [526, 83] width 7 height 6
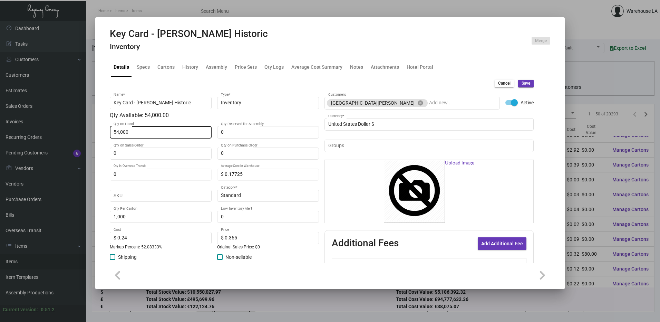
click at [172, 135] on div "54,000 Qty on Hand" at bounding box center [161, 131] width 95 height 13
click at [522, 85] on span "Save" at bounding box center [526, 83] width 9 height 6
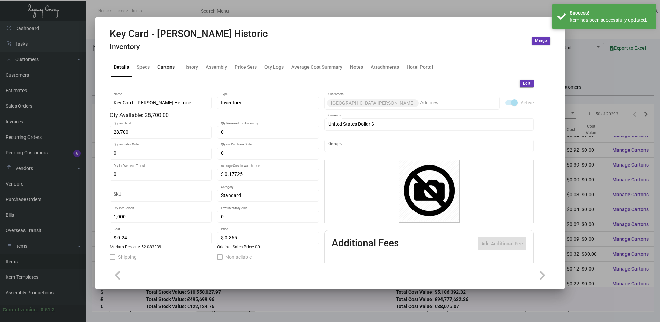
click at [164, 63] on div "Cartons" at bounding box center [166, 67] width 23 height 17
